Goal: Task Accomplishment & Management: Use online tool/utility

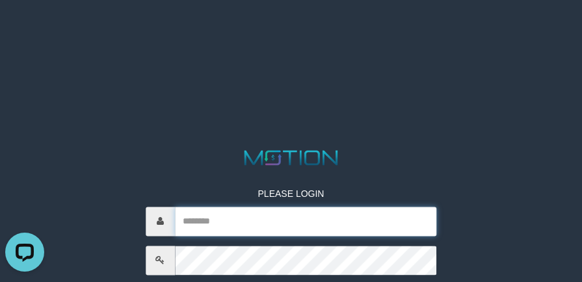
click at [246, 226] on input "text" at bounding box center [306, 221] width 262 height 29
paste input "*********"
type input "*********"
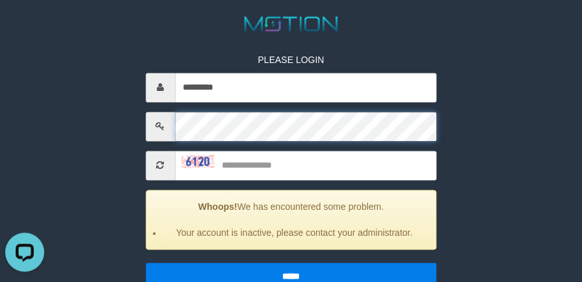
scroll to position [136, 0]
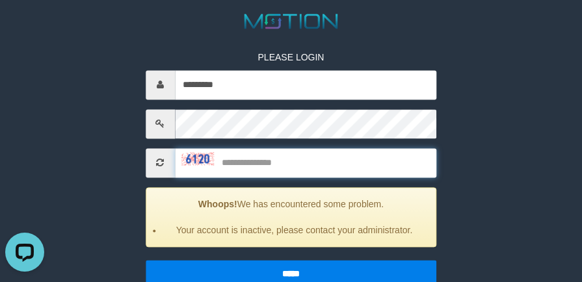
click at [292, 166] on input "text" at bounding box center [306, 162] width 262 height 29
type input "****"
click at [146, 260] on input "*****" at bounding box center [291, 273] width 291 height 27
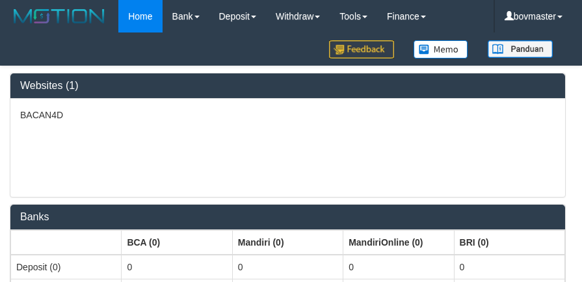
select select "***"
click at [480, 131] on div "BACAN4D" at bounding box center [287, 148] width 554 height 98
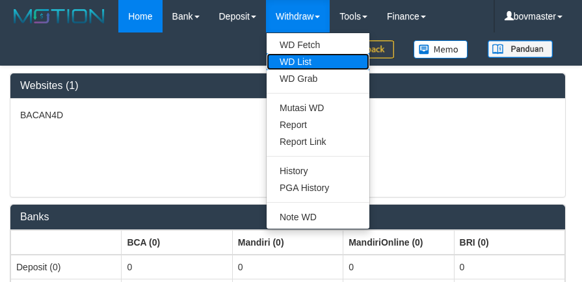
click at [318, 66] on link "WD List" at bounding box center [317, 61] width 103 height 17
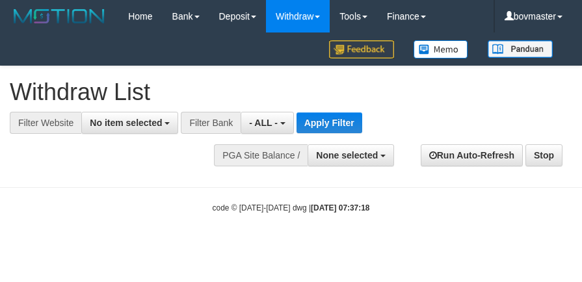
select select
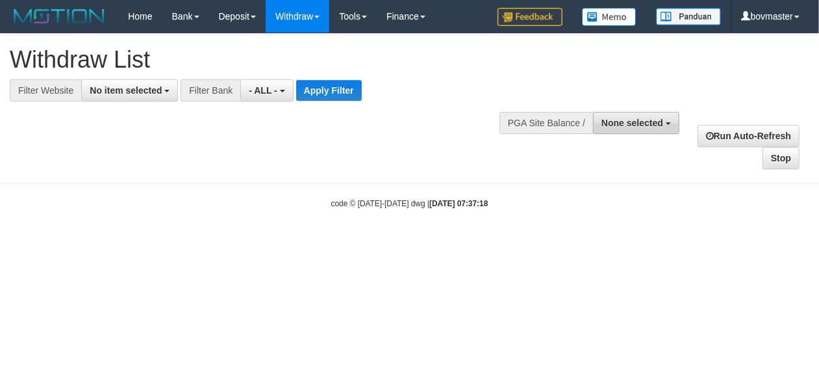
click at [581, 120] on span "None selected" at bounding box center [633, 123] width 62 height 10
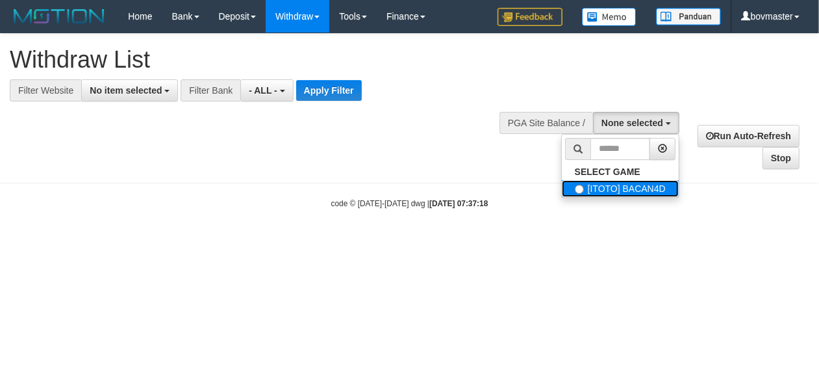
click at [581, 185] on label "[ITOTO] BACAN4D" at bounding box center [620, 188] width 117 height 17
select select "****"
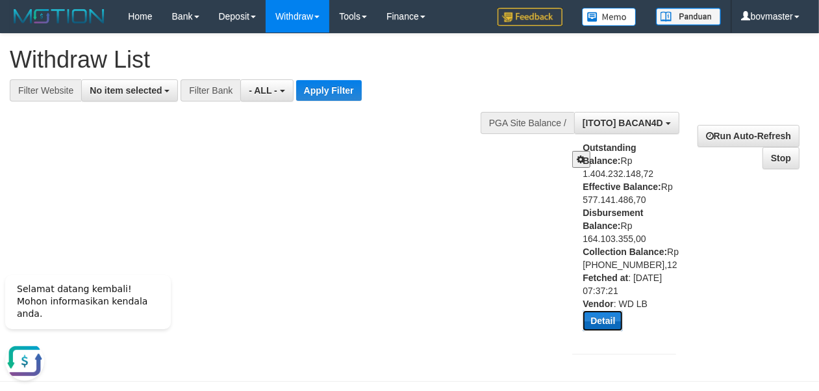
click at [581, 281] on button "Detail" at bounding box center [603, 320] width 40 height 21
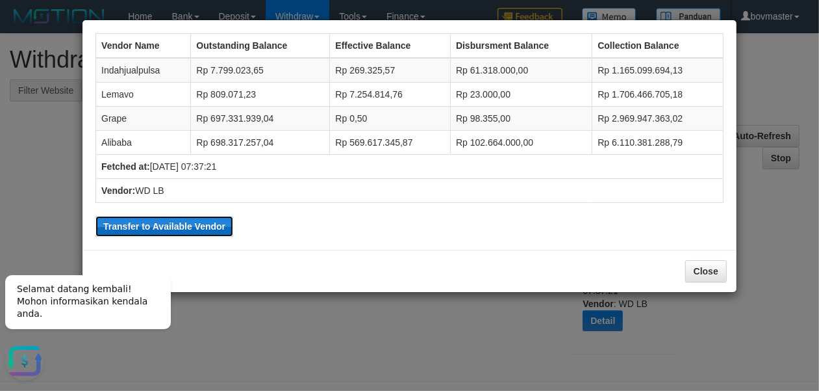
click at [168, 224] on button "Transfer to Available Vendor" at bounding box center [165, 226] width 138 height 21
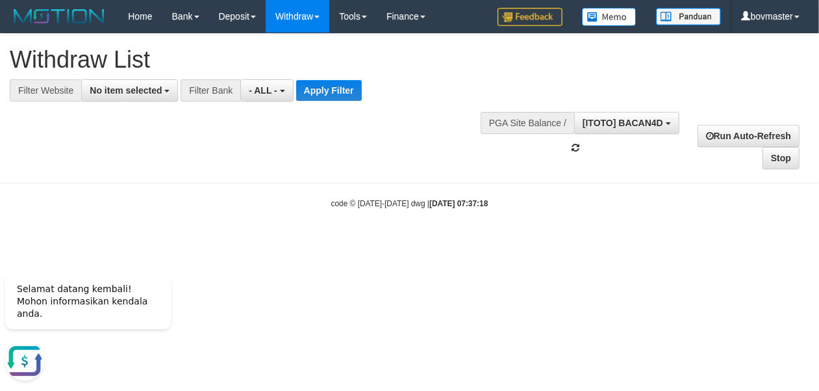
click at [424, 188] on body "Toggle navigation Home Bank Account List Load By Website Group [ITOTO] BACAN4D …" at bounding box center [409, 121] width 819 height 242
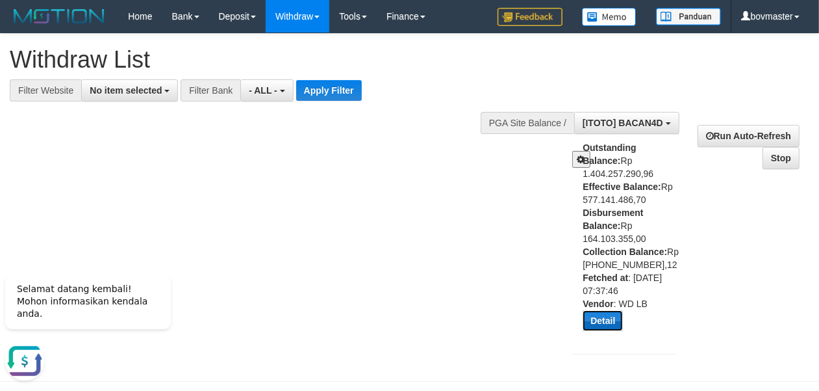
click at [581, 281] on button "Detail" at bounding box center [603, 320] width 40 height 21
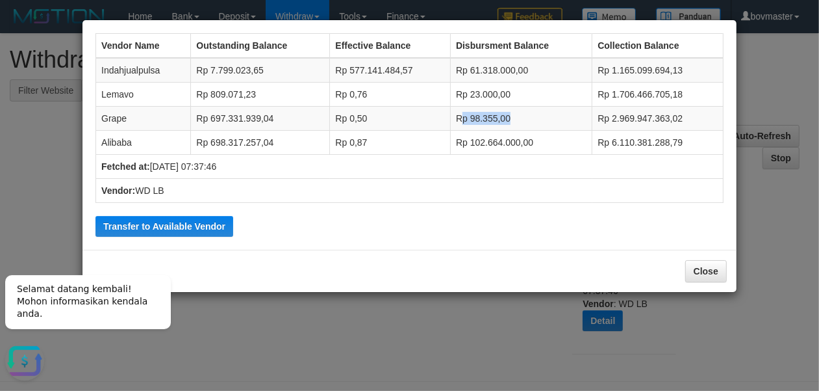
drag, startPoint x: 460, startPoint y: 116, endPoint x: 561, endPoint y: 122, distance: 100.9
click at [581, 116] on td "Rp 98.355,00" at bounding box center [522, 119] width 142 height 24
drag, startPoint x: 428, startPoint y: 126, endPoint x: 539, endPoint y: 114, distance: 111.2
click at [539, 114] on tr "Grape Rp 697.331.939,04 Rp 0,50 Rp 98.355,00 Rp 2.969.947.363,02" at bounding box center [410, 119] width 628 height 24
drag, startPoint x: 374, startPoint y: 70, endPoint x: 406, endPoint y: 69, distance: 31.9
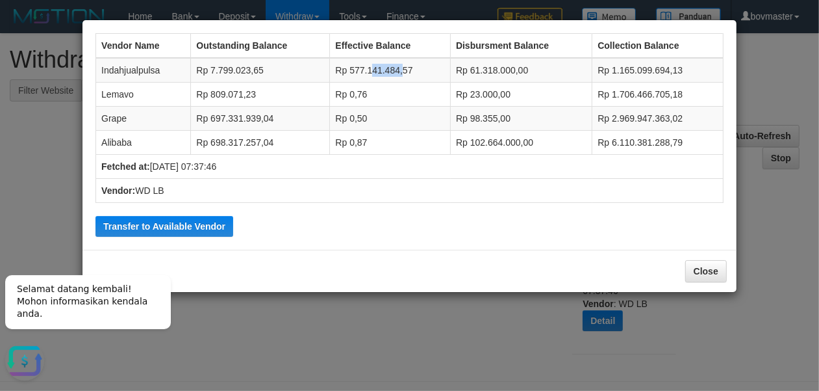
click at [406, 69] on td "Rp 577.141.484,57" at bounding box center [390, 70] width 121 height 25
click at [357, 72] on td "Rp 577.141.484,57" at bounding box center [390, 70] width 121 height 25
drag, startPoint x: 248, startPoint y: 194, endPoint x: 229, endPoint y: 191, distance: 18.5
click at [249, 194] on td "Vendor: WD LB" at bounding box center [410, 191] width 628 height 24
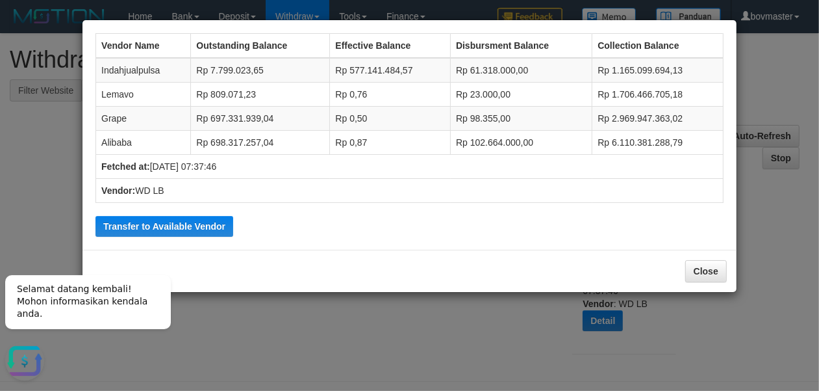
drag, startPoint x: 560, startPoint y: 216, endPoint x: 805, endPoint y: 136, distance: 258.3
click at [581, 201] on div "Vendor Name Outstanding Balance Effective Balance Disbursment Balance Collectio…" at bounding box center [409, 135] width 641 height 216
click at [412, 149] on td "Rp 0,87" at bounding box center [390, 143] width 121 height 24
click at [581, 183] on td "Vendor: WD LB" at bounding box center [410, 191] width 628 height 24
click at [581, 272] on button "Close" at bounding box center [707, 271] width 42 height 22
